Goal: Navigation & Orientation: Understand site structure

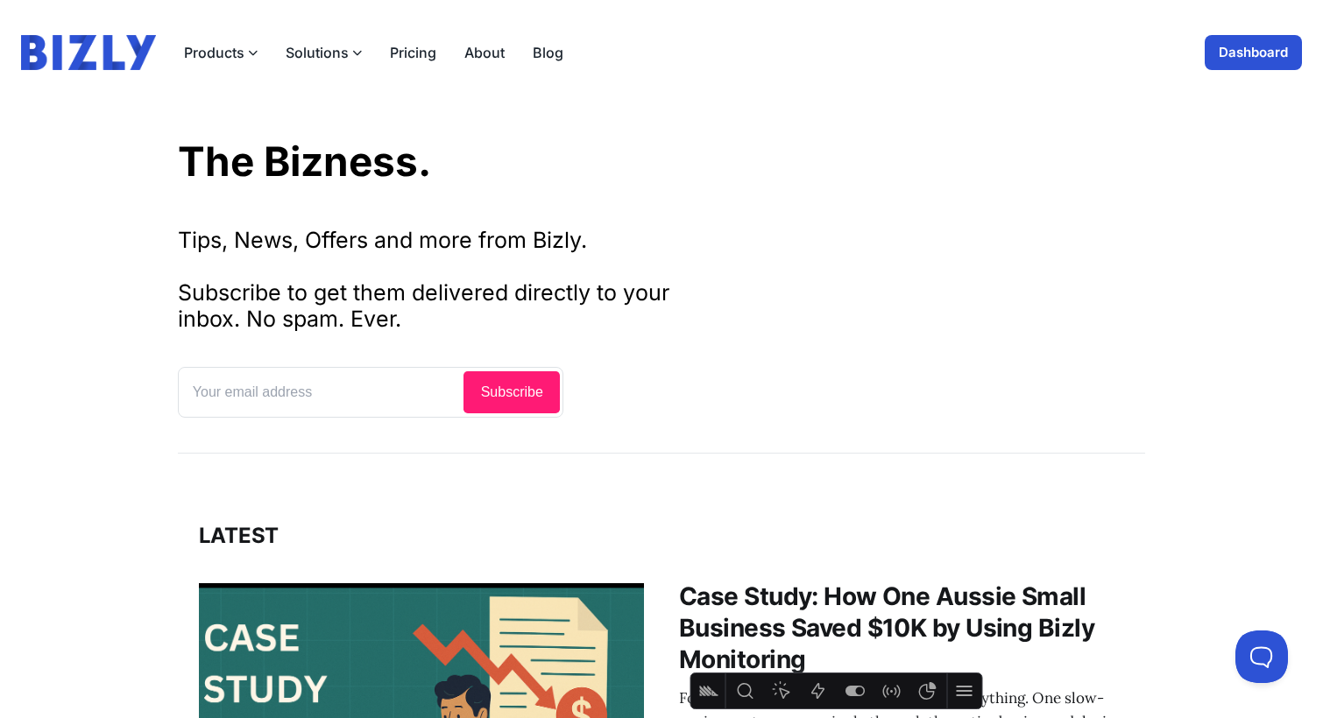
click at [32, 61] on img at bounding box center [88, 52] width 135 height 35
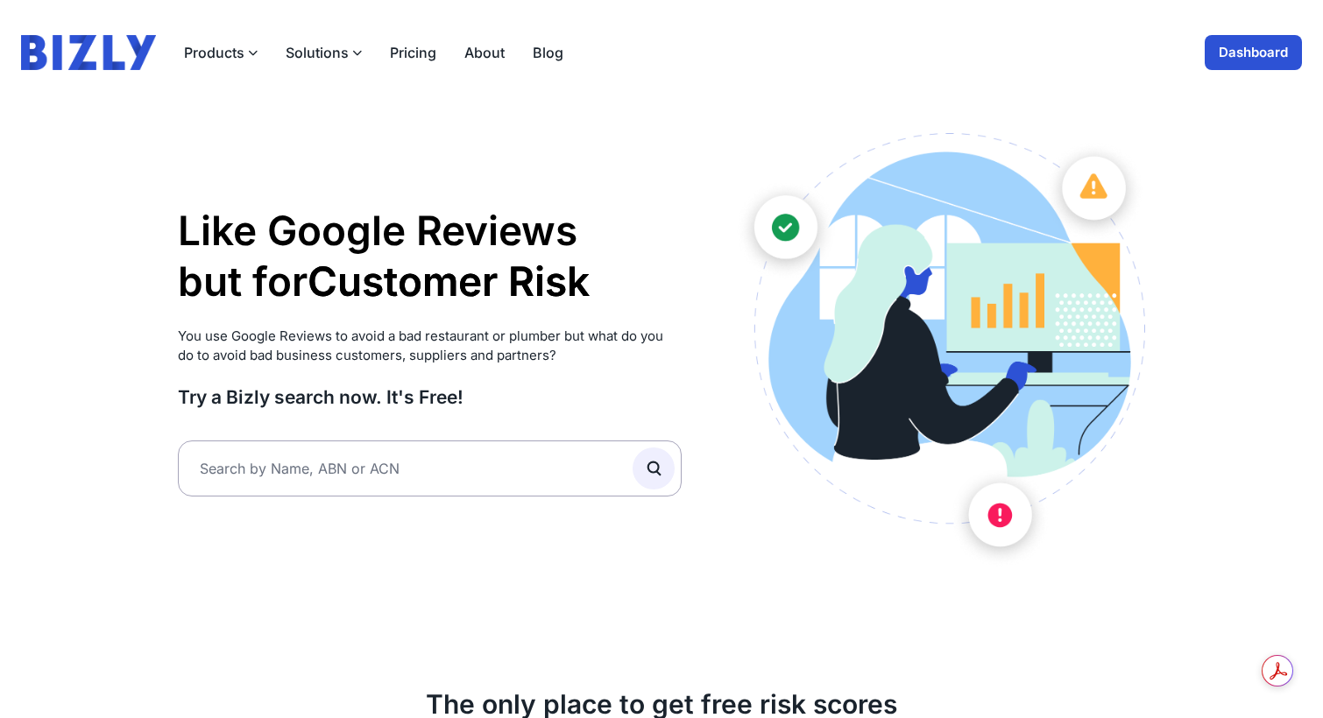
click at [342, 33] on header "Products Bizly Scores Free risk assessments Bizly Reports Detailed risk analysi…" at bounding box center [661, 52] width 1323 height 105
click at [335, 48] on button "Solutions" at bounding box center [324, 52] width 76 height 21
